Goal: Task Accomplishment & Management: Complete application form

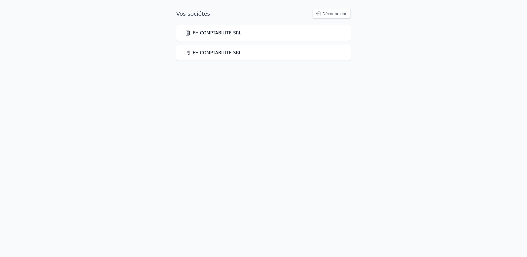
click at [222, 33] on link "FH COMPTABILITE SRL" at bounding box center [213, 33] width 57 height 7
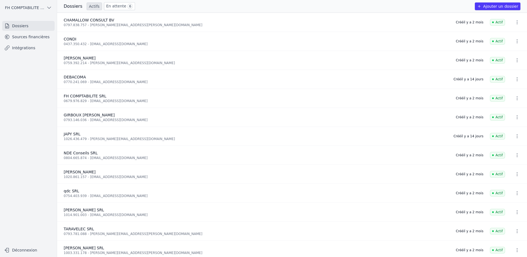
click at [127, 8] on span "6" at bounding box center [129, 6] width 5 height 5
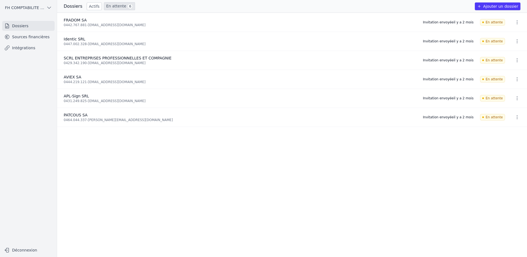
click at [519, 23] on button "button" at bounding box center [517, 22] width 11 height 9
click at [324, 95] on div at bounding box center [263, 128] width 527 height 257
click at [36, 41] on link "Sources financières" at bounding box center [28, 37] width 52 height 10
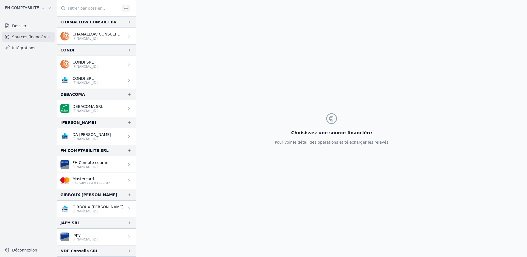
click at [10, 27] on link "Dossiers" at bounding box center [28, 26] width 52 height 10
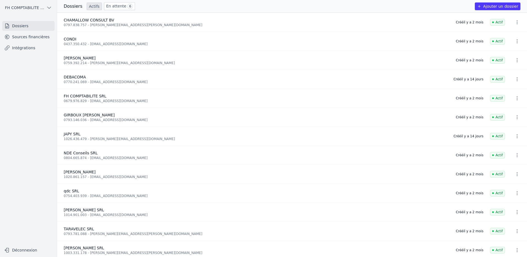
click at [124, 9] on link "En attente 6" at bounding box center [119, 6] width 31 height 8
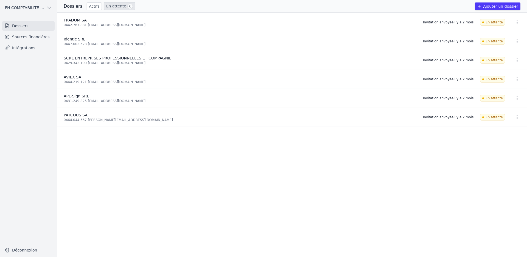
click at [512, 22] on button "button" at bounding box center [517, 22] width 11 height 9
click at [359, 30] on div at bounding box center [263, 128] width 527 height 257
click at [102, 118] on div "0464.044.337 - [PERSON_NAME][EMAIL_ADDRESS][DOMAIN_NAME]" at bounding box center [240, 120] width 353 height 4
click at [517, 100] on icon "button" at bounding box center [517, 97] width 5 height 5
click at [249, 108] on div at bounding box center [263, 128] width 527 height 257
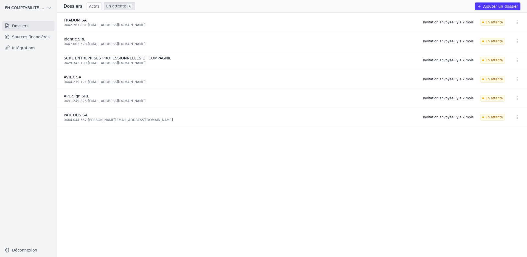
click at [121, 7] on link "En attente 6" at bounding box center [119, 6] width 31 height 8
click at [115, 4] on link "En attente 6" at bounding box center [119, 6] width 31 height 8
click at [113, 7] on link "En attente 6" at bounding box center [119, 6] width 31 height 8
click at [112, 7] on link "En attente 6" at bounding box center [119, 6] width 31 height 8
click at [90, 4] on link "Actifs" at bounding box center [94, 6] width 15 height 8
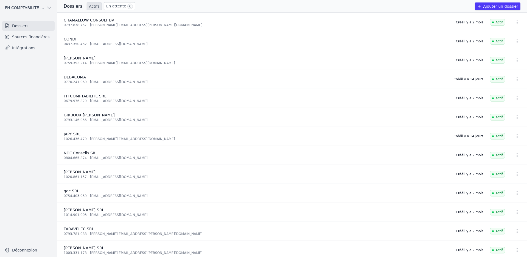
click at [116, 8] on link "En attente 6" at bounding box center [119, 6] width 31 height 8
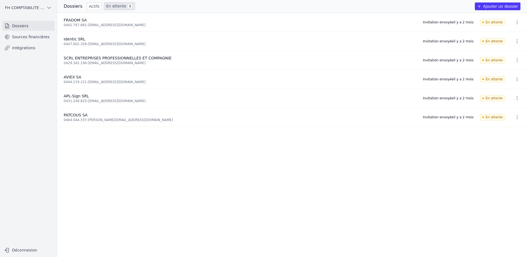
click at [516, 119] on icon "button" at bounding box center [517, 116] width 5 height 5
click at [308, 119] on div at bounding box center [263, 128] width 527 height 257
click at [515, 118] on icon "button" at bounding box center [517, 116] width 5 height 5
click at [499, 129] on button "Supprimer" at bounding box center [506, 129] width 34 height 11
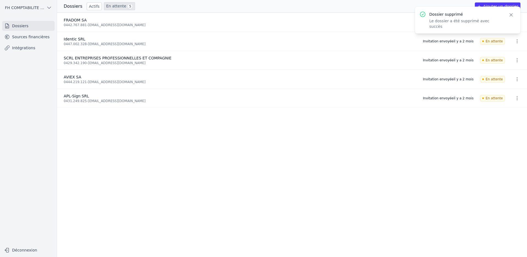
click at [514, 5] on button "Ajouter un dossier" at bounding box center [498, 6] width 46 height 8
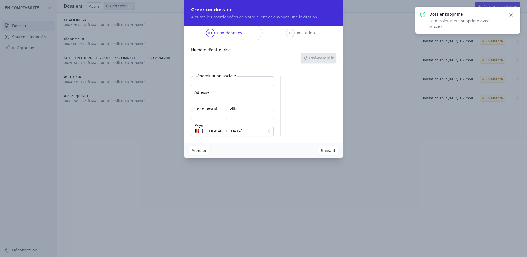
click at [250, 56] on input "Numéro d'entreprise" at bounding box center [246, 58] width 110 height 10
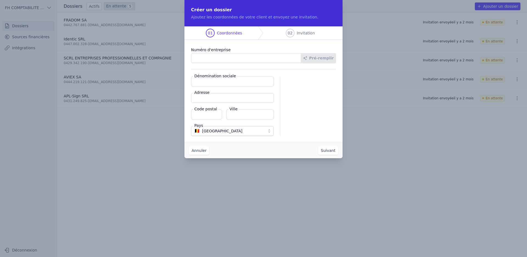
click at [247, 57] on input "Numéro d'entreprise" at bounding box center [246, 58] width 110 height 10
paste input "0464.044.337"
type input "0464.044.337"
click at [332, 58] on button "Pré-remplir" at bounding box center [318, 58] width 35 height 10
type input "PATCOUS SA"
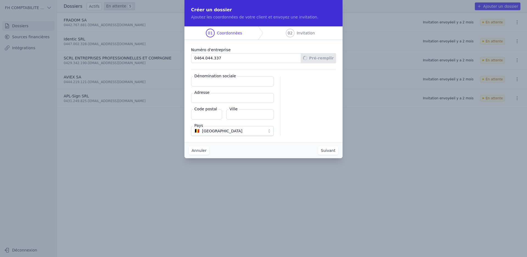
type input "Avenue des Arts 56"
type input "1000"
type input "[GEOGRAPHIC_DATA]"
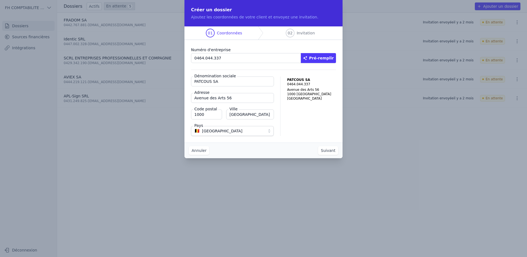
click at [326, 149] on button "Suivant" at bounding box center [328, 150] width 20 height 9
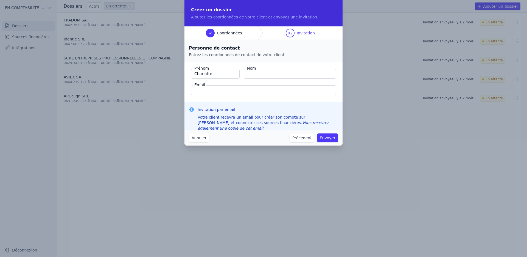
type input "Charlotte"
type input "[PERSON_NAME]"
click at [237, 88] on input "Email" at bounding box center [263, 90] width 145 height 10
paste input "[EMAIL_ADDRESS][DOMAIN_NAME]"
type input "[EMAIL_ADDRESS][DOMAIN_NAME]"
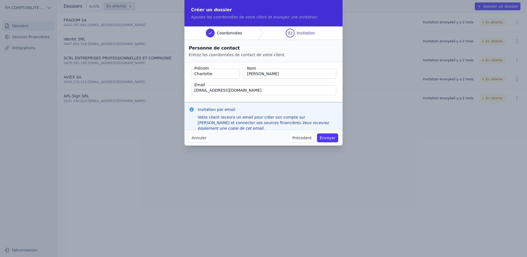
click at [336, 139] on button "Envoyer" at bounding box center [327, 137] width 21 height 9
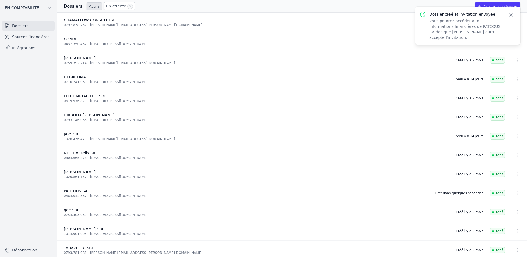
click at [120, 8] on link "En attente 5" at bounding box center [119, 6] width 31 height 8
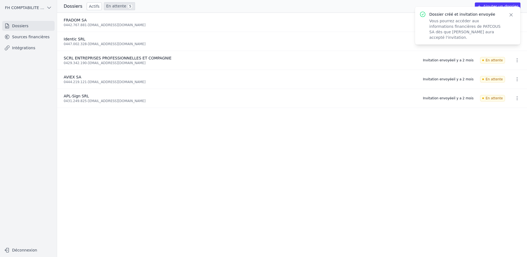
click at [117, 6] on link "En attente 5" at bounding box center [119, 6] width 31 height 8
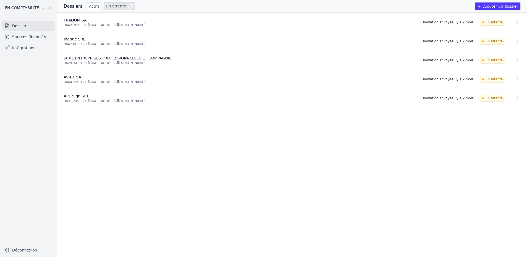
click at [113, 7] on link "En attente 5" at bounding box center [119, 6] width 31 height 8
click at [96, 7] on link "Actifs" at bounding box center [94, 6] width 15 height 8
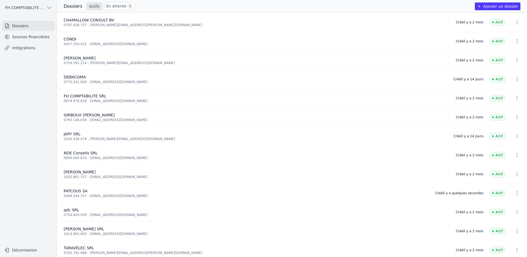
click at [115, 7] on link "En attente 5" at bounding box center [119, 6] width 31 height 8
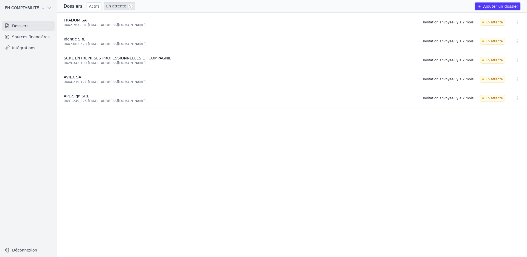
click at [515, 24] on icon "button" at bounding box center [517, 22] width 5 height 5
drag, startPoint x: 282, startPoint y: 140, endPoint x: 191, endPoint y: 124, distance: 92.2
click at [282, 140] on div at bounding box center [263, 128] width 527 height 257
click at [32, 35] on link "Sources financières" at bounding box center [28, 37] width 52 height 10
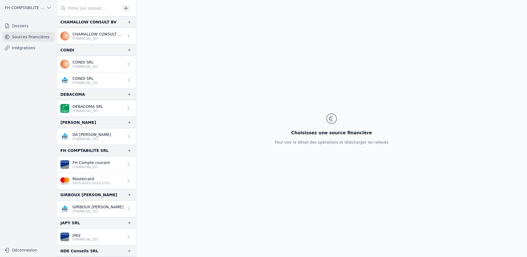
click at [32, 26] on link "Dossiers" at bounding box center [28, 26] width 52 height 10
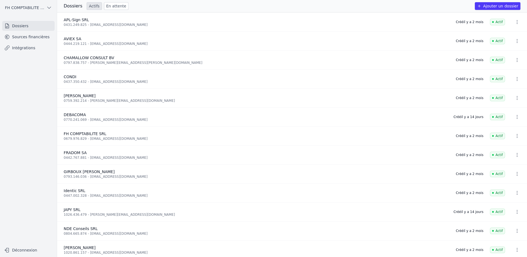
click at [115, 4] on link "En attente" at bounding box center [116, 6] width 24 height 8
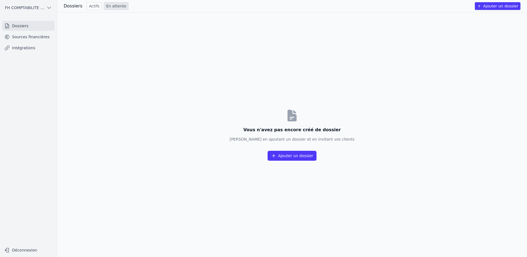
click at [32, 41] on link "Sources financières" at bounding box center [28, 37] width 52 height 10
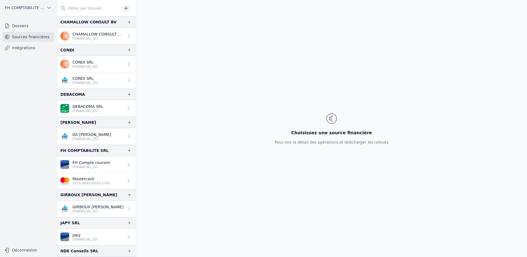
click at [20, 48] on link "Intégrations" at bounding box center [28, 48] width 52 height 10
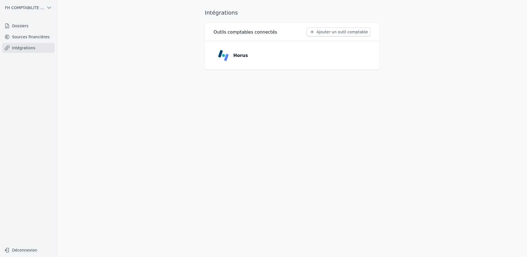
click at [20, 42] on ul "Dossiers Sources financières Intégrations" at bounding box center [28, 37] width 52 height 32
click at [21, 36] on link "Sources financières" at bounding box center [28, 37] width 52 height 10
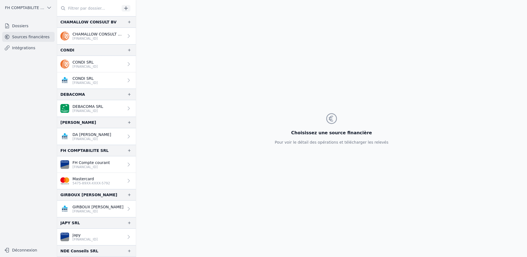
click at [22, 28] on link "Dossiers" at bounding box center [28, 26] width 52 height 10
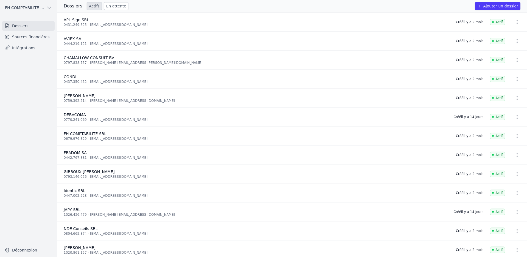
click at [25, 40] on link "Sources financières" at bounding box center [28, 37] width 52 height 10
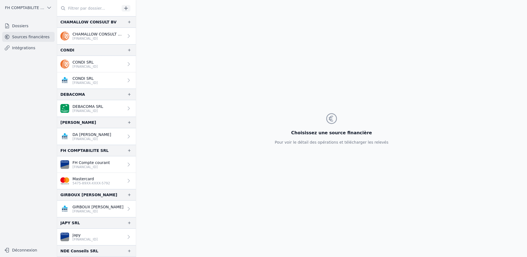
click at [15, 27] on link "Dossiers" at bounding box center [28, 26] width 52 height 10
